Goal: Transaction & Acquisition: Subscribe to service/newsletter

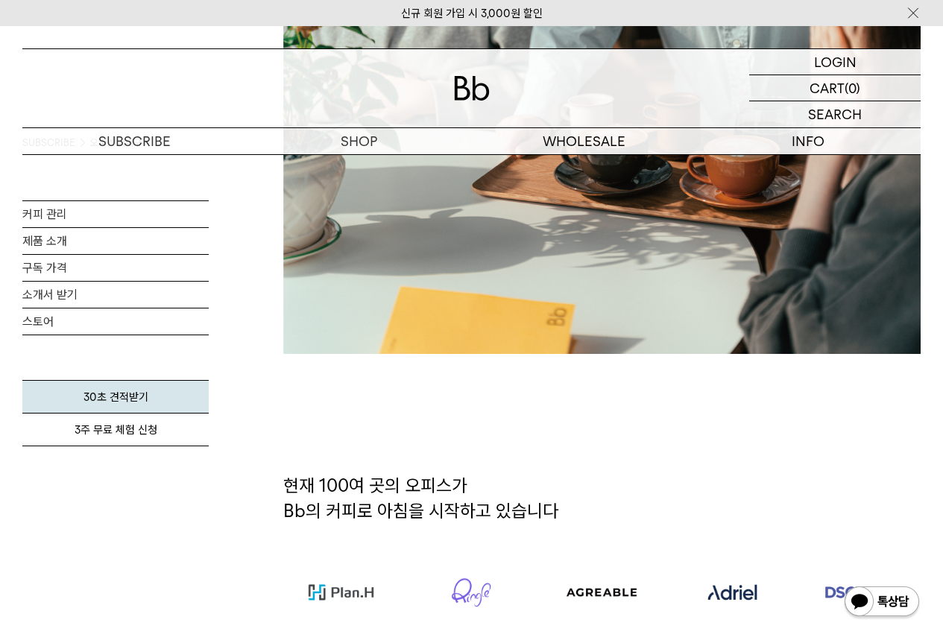
scroll to position [447, 0]
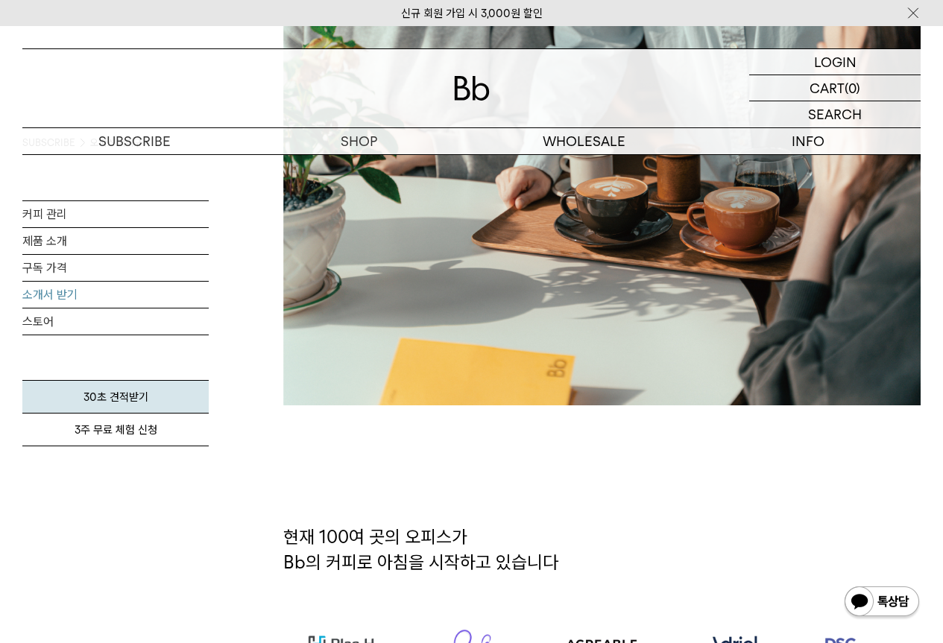
click at [64, 299] on link "소개서 받기" at bounding box center [115, 295] width 186 height 26
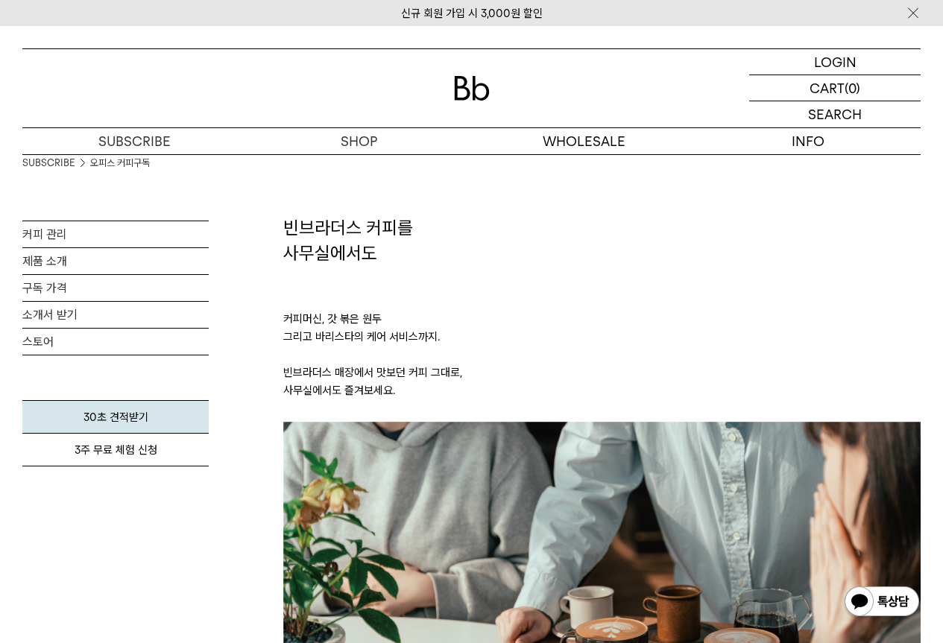
scroll to position [0, 0]
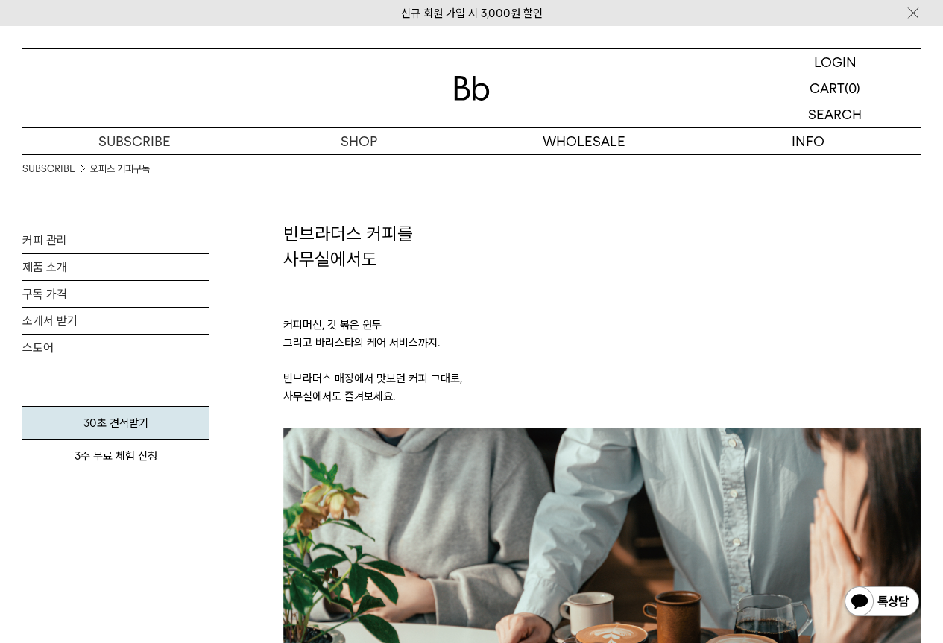
click at [476, 101] on div at bounding box center [471, 88] width 898 height 78
click at [476, 94] on img at bounding box center [472, 88] width 36 height 25
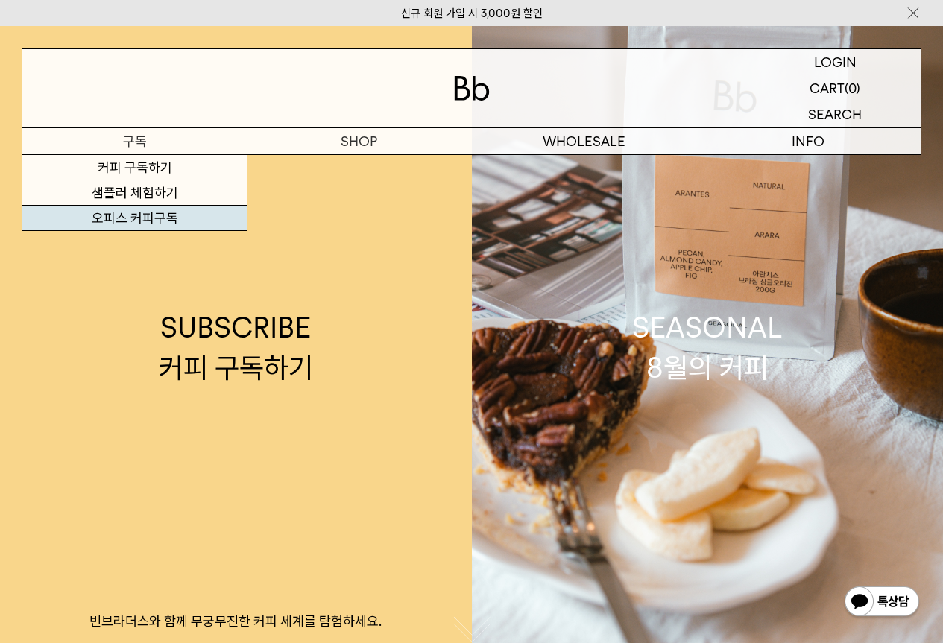
click at [160, 218] on link "오피스 커피구독" at bounding box center [134, 218] width 224 height 25
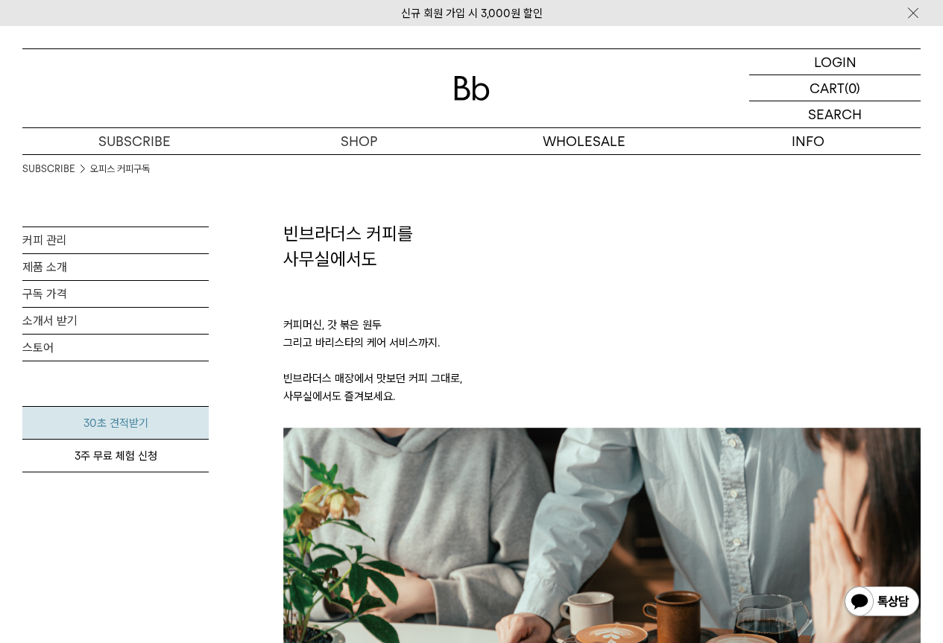
click at [124, 428] on link "30초 견적받기" at bounding box center [115, 423] width 186 height 34
